Goal: Go to known website: Access a specific website the user already knows

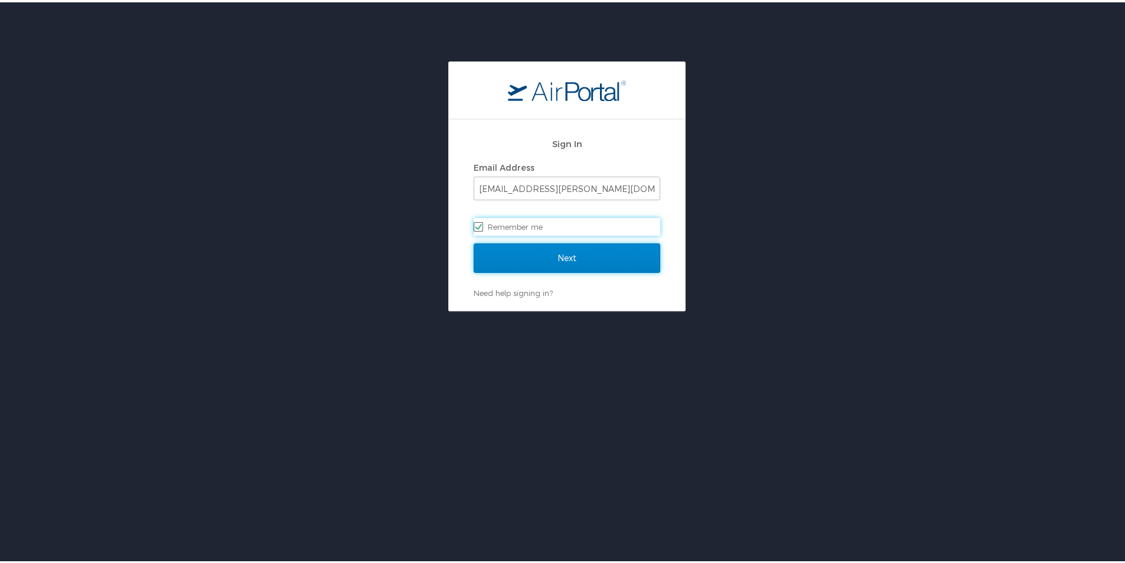
click at [563, 257] on input "Next" at bounding box center [567, 256] width 187 height 30
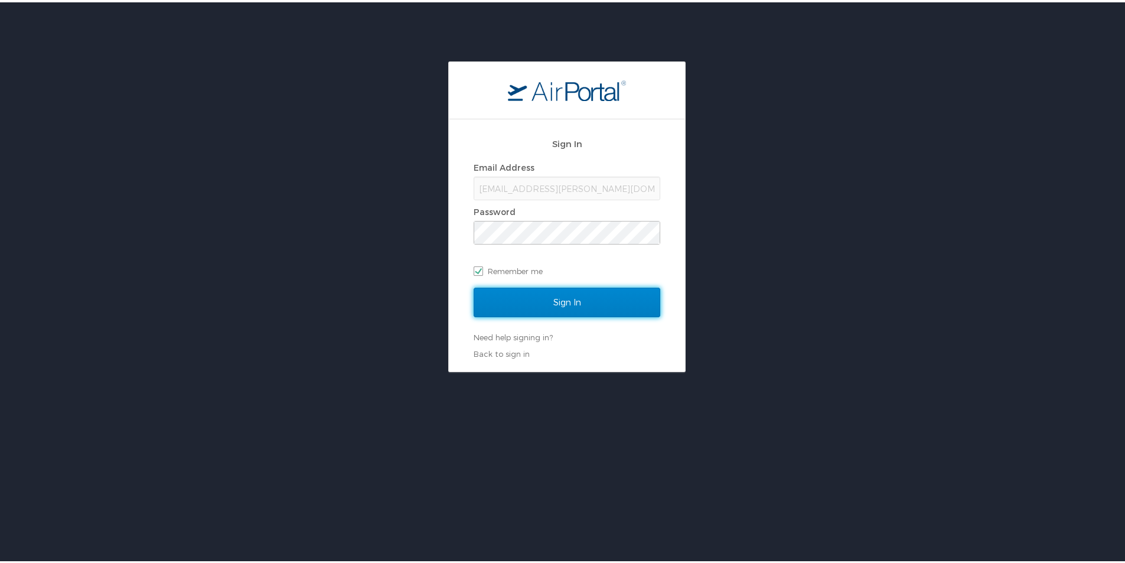
click at [579, 304] on input "Sign In" at bounding box center [567, 300] width 187 height 30
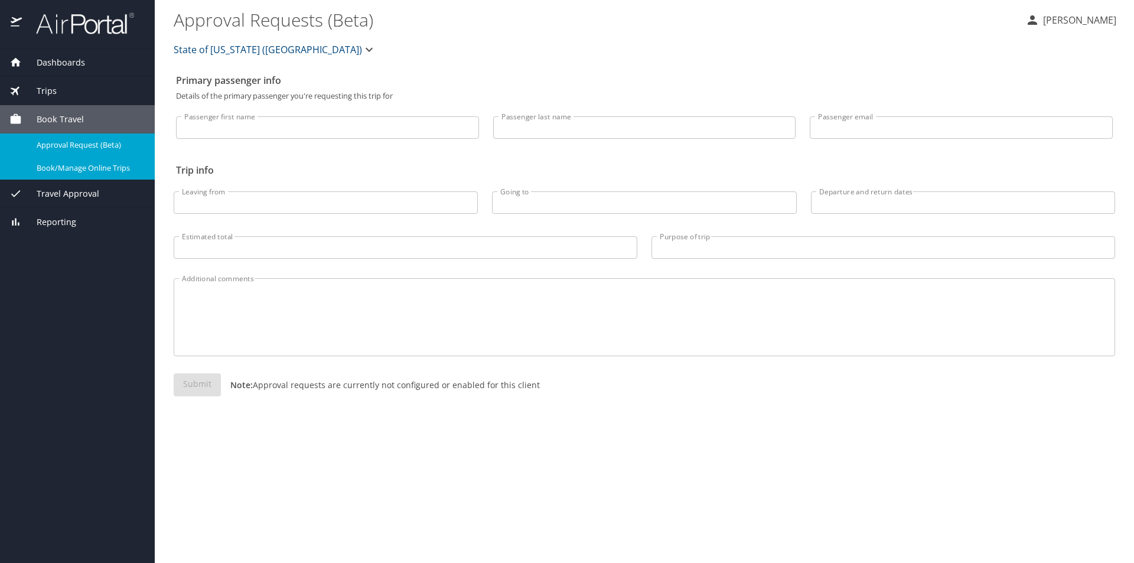
click at [101, 172] on span "Book/Manage Online Trips" at bounding box center [89, 167] width 104 height 11
